Goal: Navigation & Orientation: Find specific page/section

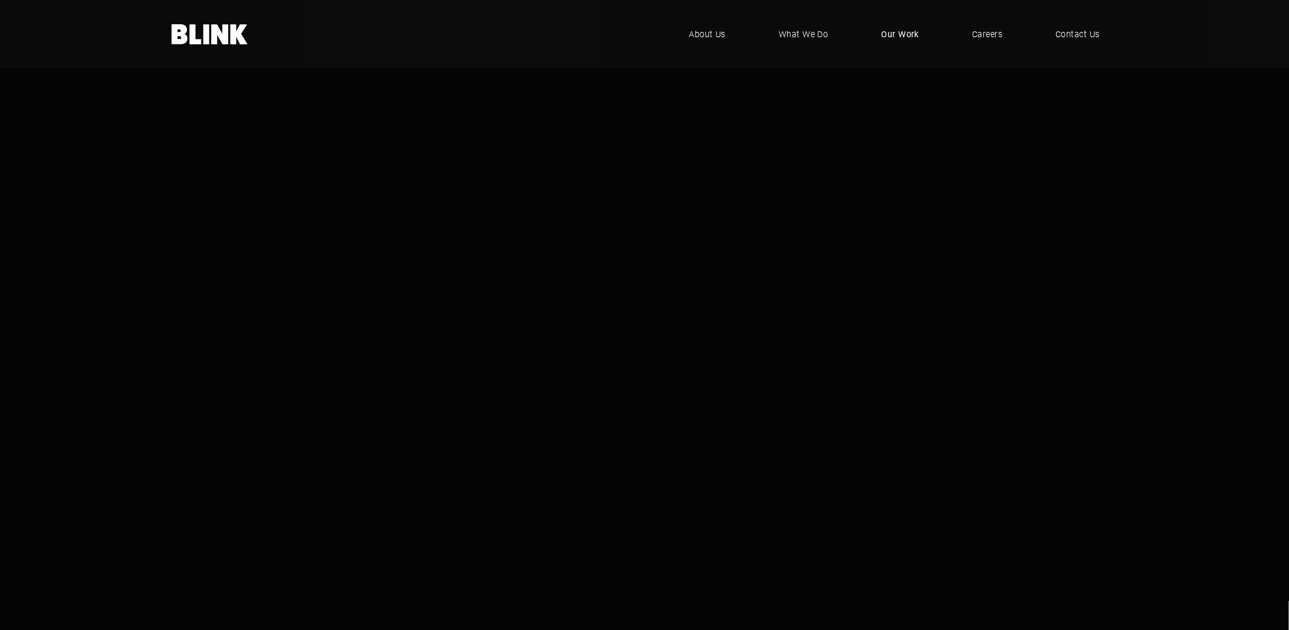
click at [908, 38] on span "Our Work" at bounding box center [901, 34] width 38 height 13
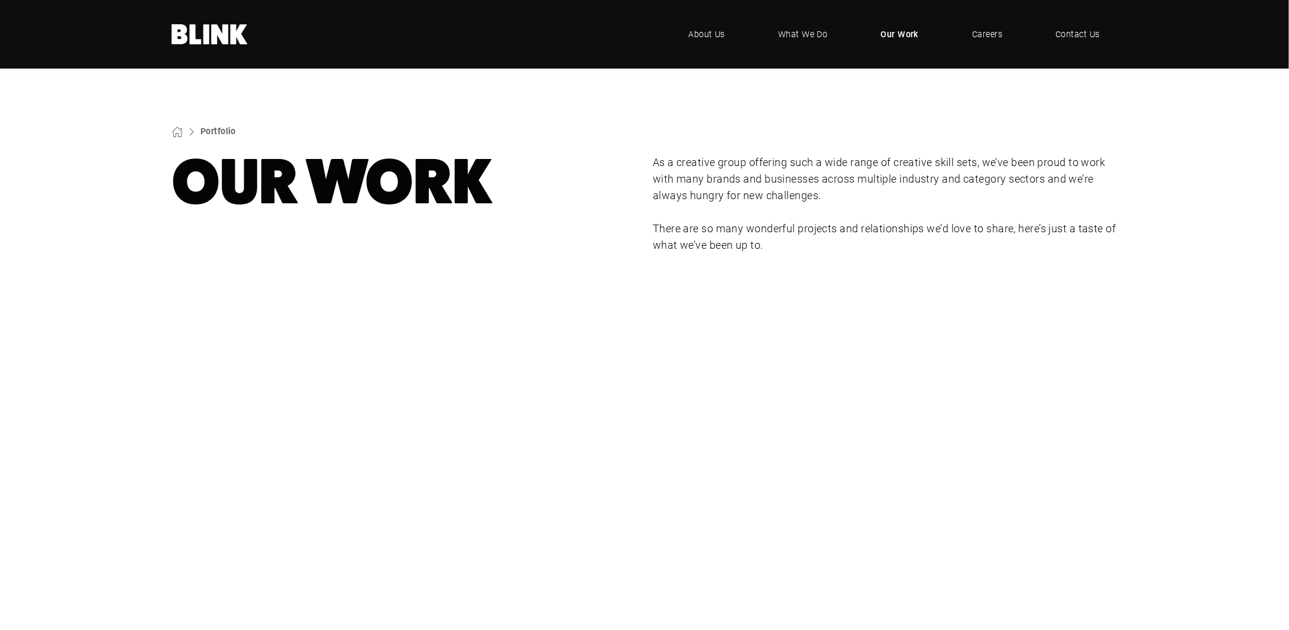
click at [0, 0] on div "Lampenwelt" at bounding box center [0, 0] width 0 height 0
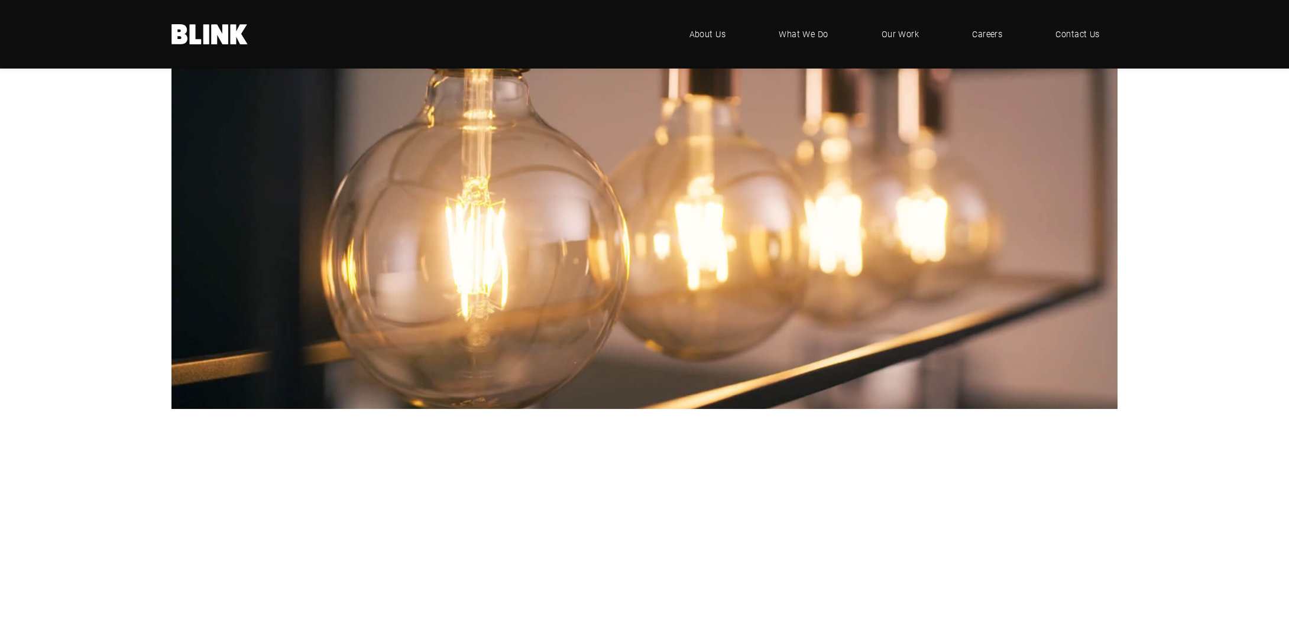
scroll to position [5677, 0]
